Goal: Information Seeking & Learning: Find specific fact

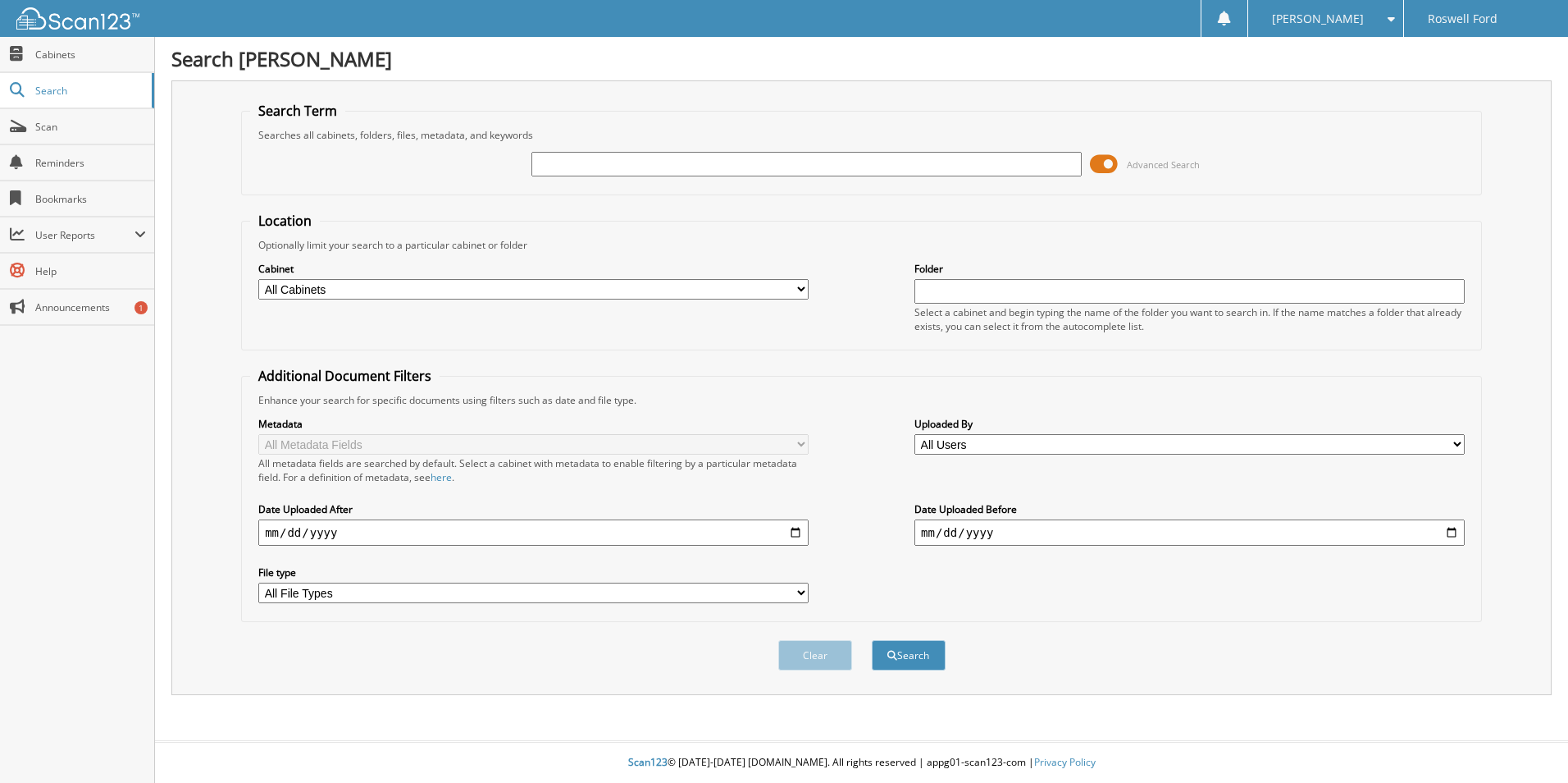
click at [597, 165] on input "text" at bounding box center [807, 164] width 550 height 24
type input "sierra"
click at [872, 640] on button "Search" at bounding box center [909, 655] width 74 height 30
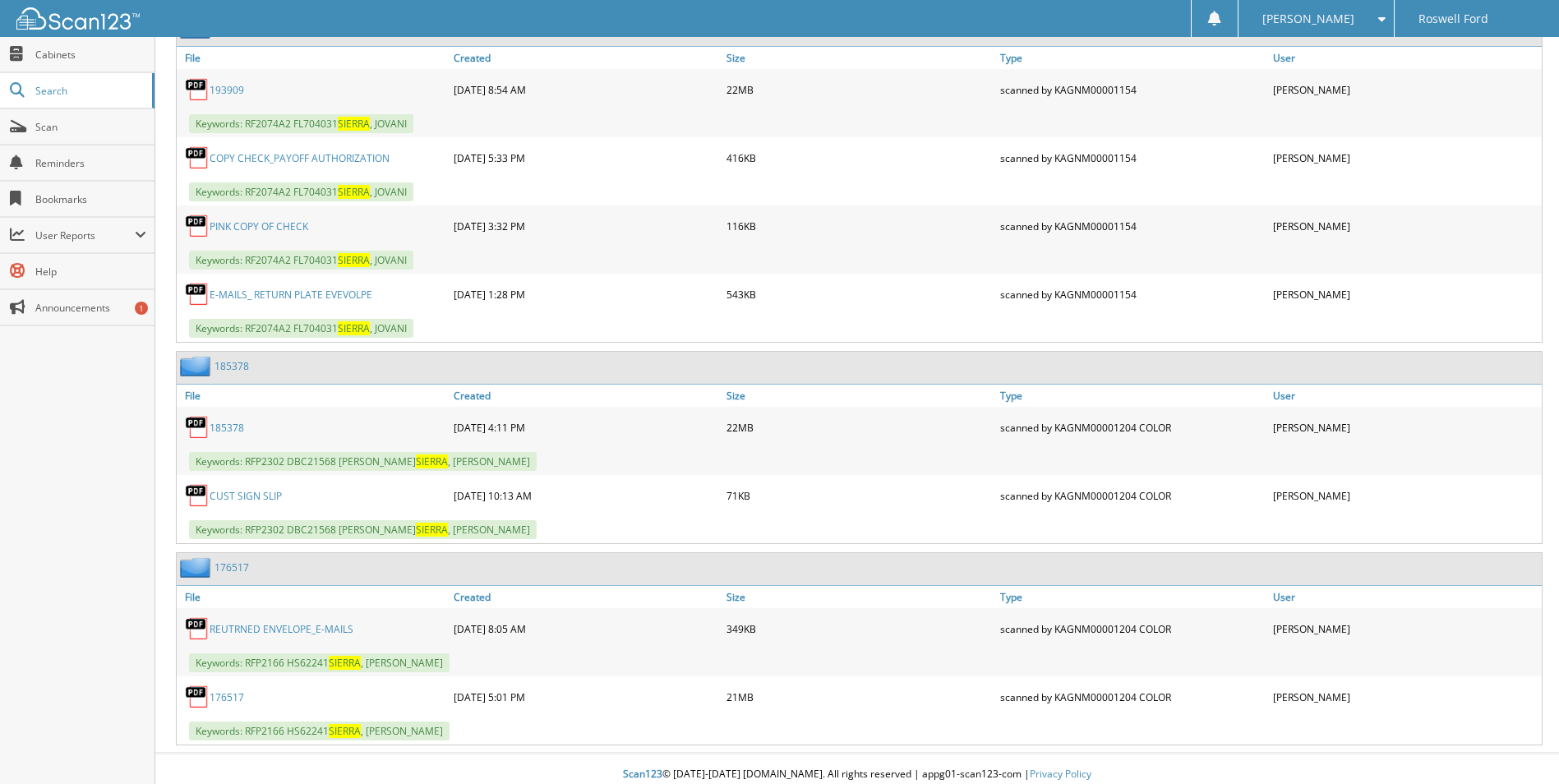
scroll to position [833, 0]
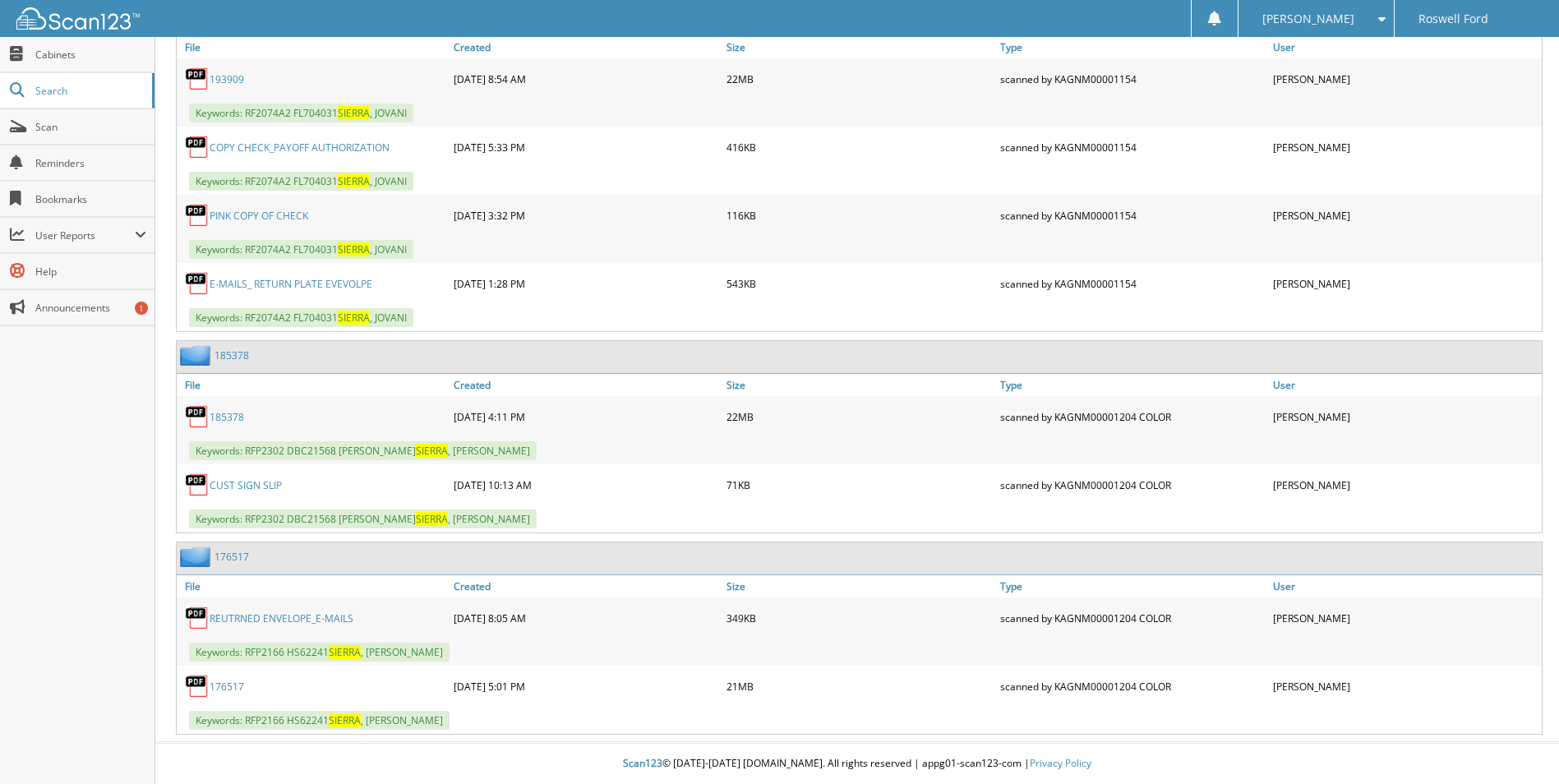
click at [223, 559] on link "176517" at bounding box center [232, 556] width 35 height 14
